Goal: Check status: Check status

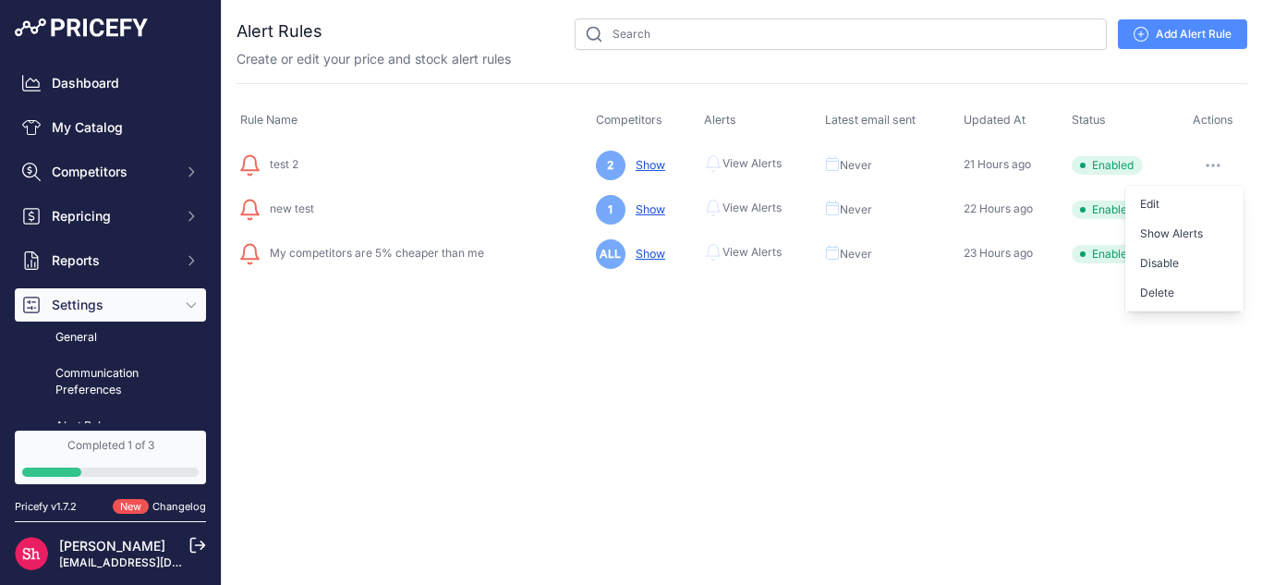
click at [762, 167] on span "View Alerts" at bounding box center [751, 163] width 59 height 15
click at [1214, 164] on icon "button" at bounding box center [1213, 165] width 2 height 2
click at [756, 161] on span "View Alerts" at bounding box center [751, 163] width 59 height 15
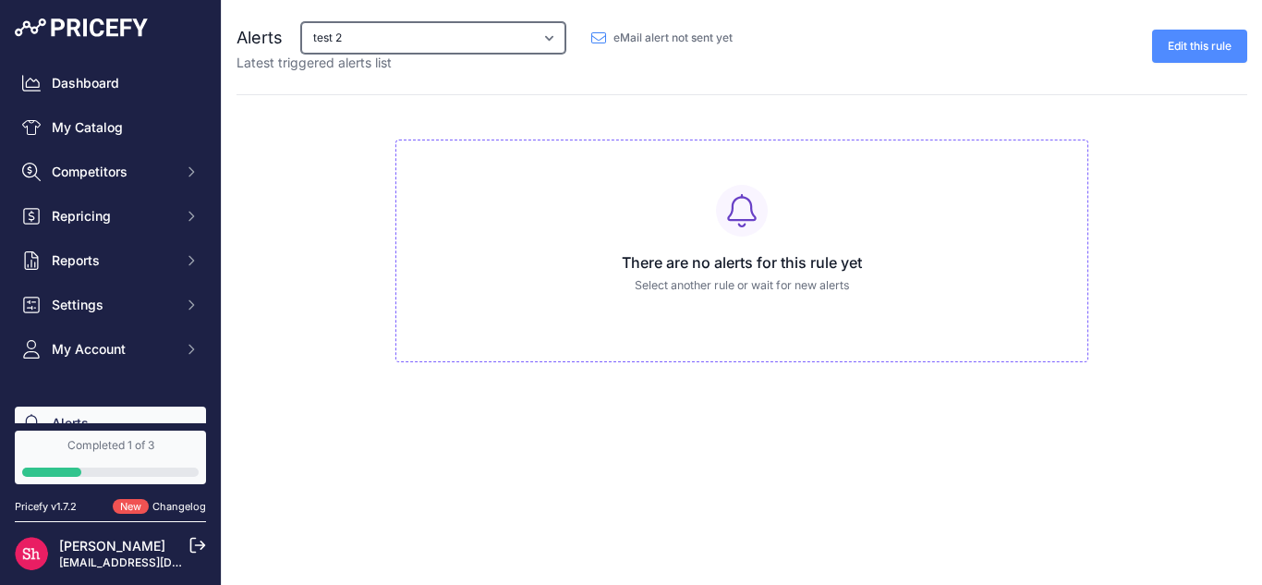
click at [548, 42] on select "My competitors are 5% cheaper than me new test test 2" at bounding box center [433, 37] width 264 height 31
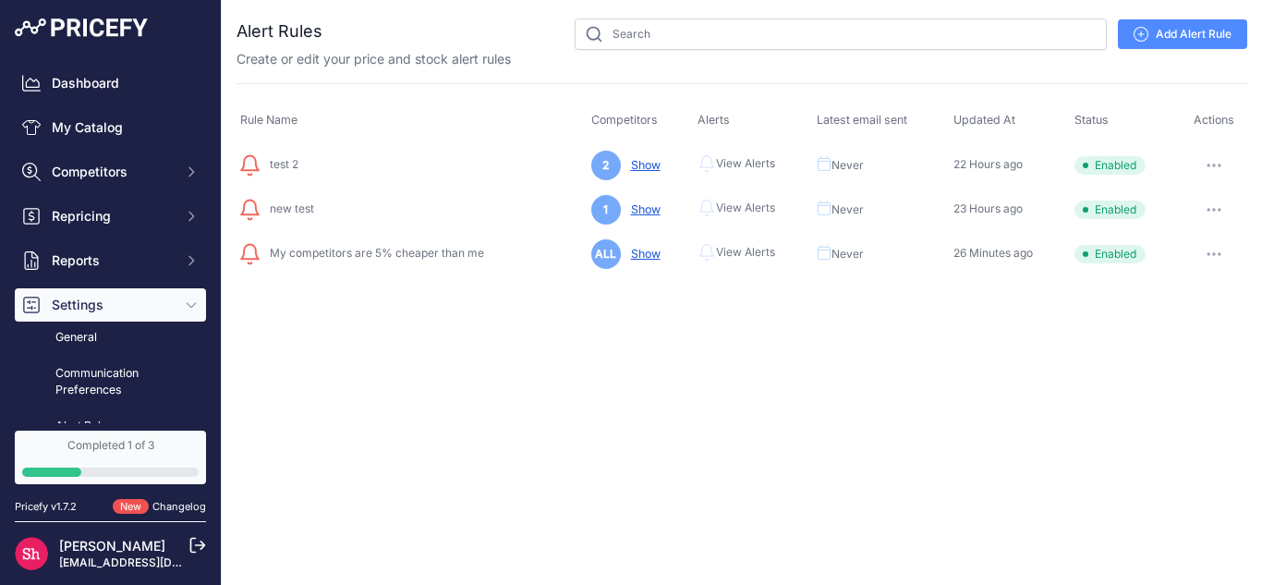
click at [1203, 168] on button "button" at bounding box center [1213, 165] width 37 height 26
click at [1179, 238] on link "Show Alerts" at bounding box center [1184, 234] width 118 height 30
click at [1215, 171] on button "button" at bounding box center [1213, 165] width 37 height 26
click at [1166, 229] on link "Show Alerts" at bounding box center [1184, 234] width 118 height 30
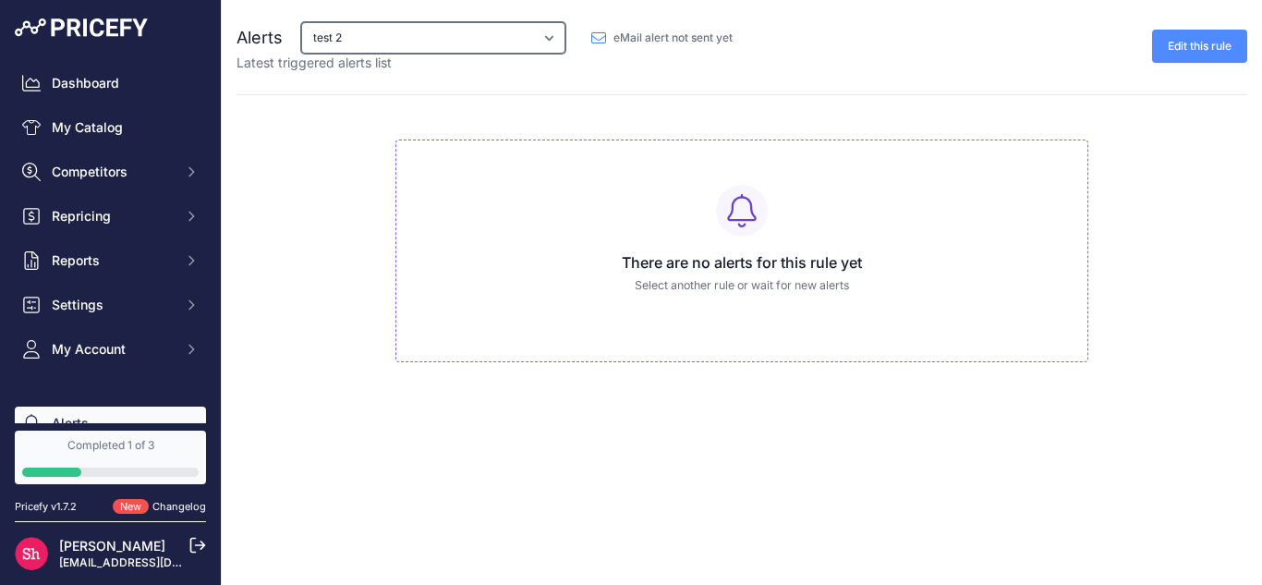
click at [467, 36] on select "My competitors are 5% cheaper than me new test test 2" at bounding box center [433, 37] width 264 height 31
drag, startPoint x: 591, startPoint y: 33, endPoint x: 763, endPoint y: 43, distance: 172.1
click at [763, 43] on div "Alerts My competitors are 5% cheaper than me new test test 2 eMail alert not se…" at bounding box center [741, 47] width 1010 height 50
click at [782, 45] on div "Edit this rule" at bounding box center [997, 47] width 500 height 50
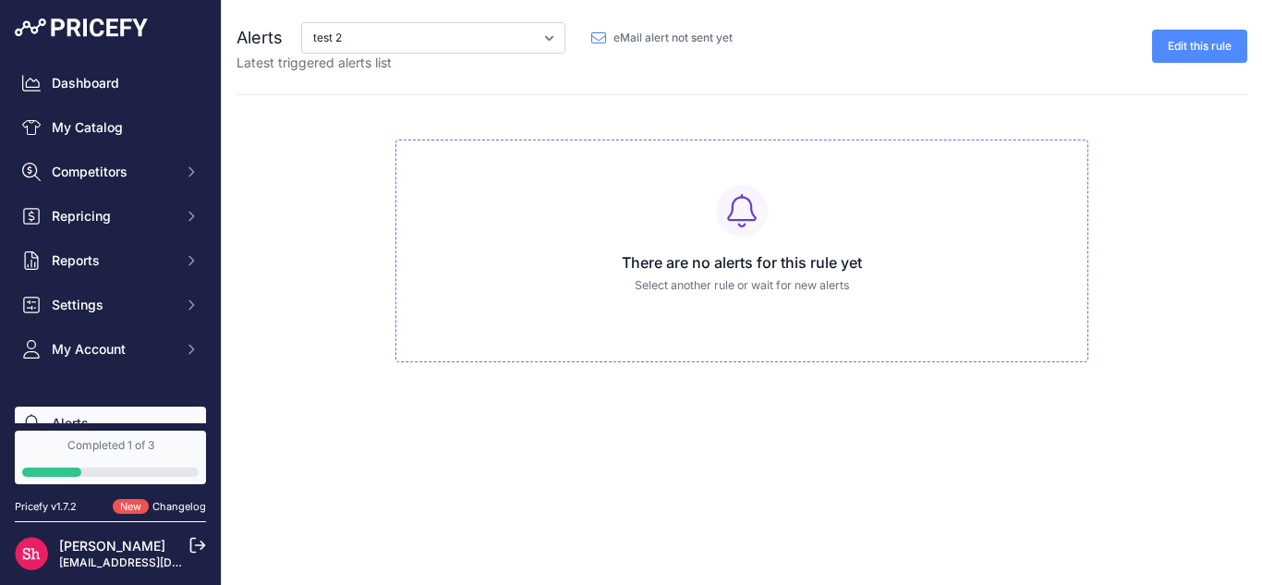
click at [784, 40] on div "Edit this rule" at bounding box center [997, 47] width 500 height 50
click at [471, 52] on select "My competitors are 5% cheaper than me new test test 2" at bounding box center [433, 37] width 264 height 31
select select "9419"
click at [301, 22] on select "My competitors are 5% cheaper than me new test test 2" at bounding box center [433, 37] width 264 height 31
